Goal: Task Accomplishment & Management: Manage account settings

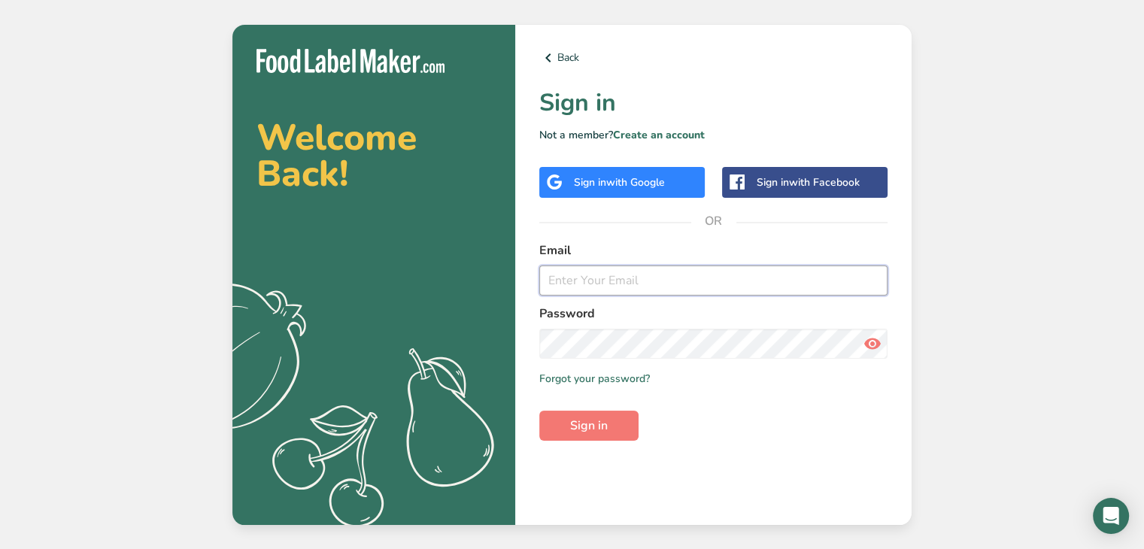
click at [579, 279] on input "email" at bounding box center [713, 281] width 348 height 30
type input "[EMAIL_ADDRESS][DOMAIN_NAME]"
click at [627, 379] on link "Forgot your password?" at bounding box center [594, 379] width 111 height 16
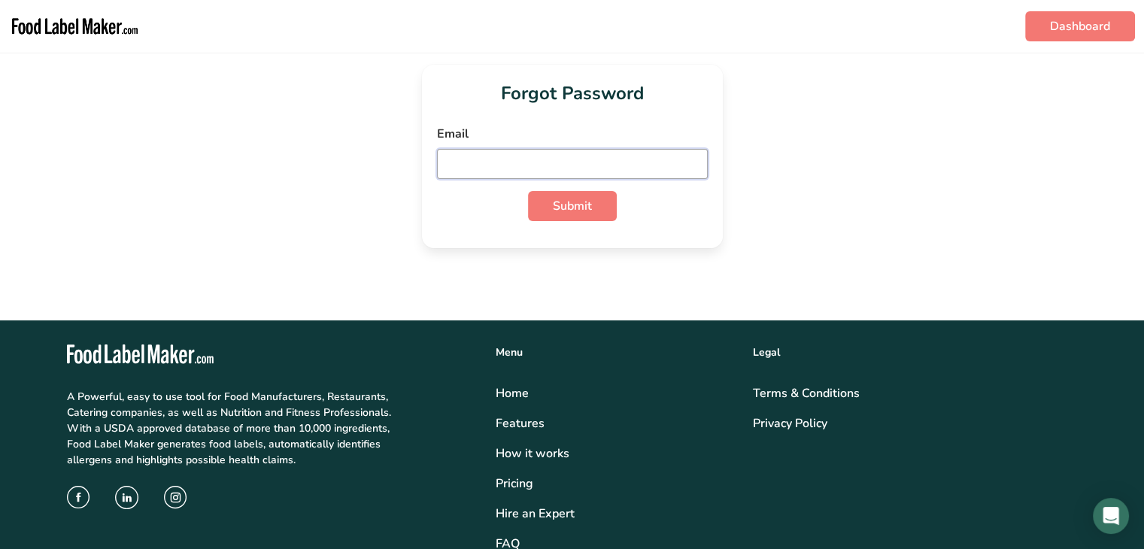
click at [499, 163] on input "email" at bounding box center [572, 164] width 271 height 30
type input "[EMAIL_ADDRESS][DOMAIN_NAME]"
click at [528, 191] on button "Submit" at bounding box center [572, 206] width 89 height 30
